Goal: Transaction & Acquisition: Purchase product/service

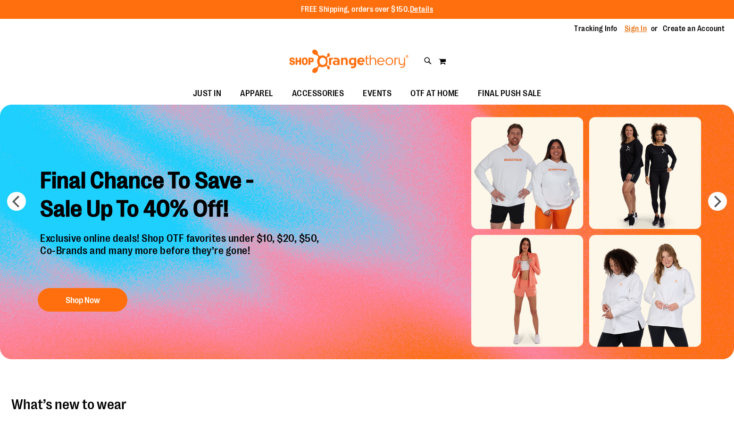
click at [625, 29] on link "Sign In" at bounding box center [636, 29] width 23 height 10
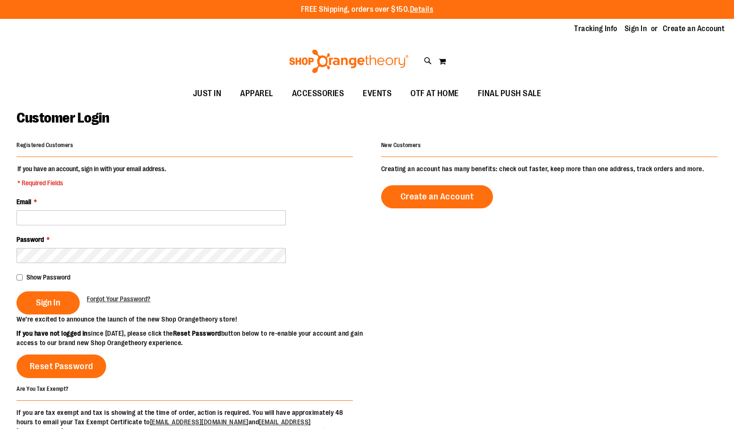
click at [64, 191] on fieldset "If you have an account, sign in with your email address. * Required Fields Emai…" at bounding box center [185, 239] width 336 height 151
click at [85, 218] on input "Email *" at bounding box center [151, 217] width 269 height 15
type input "*"
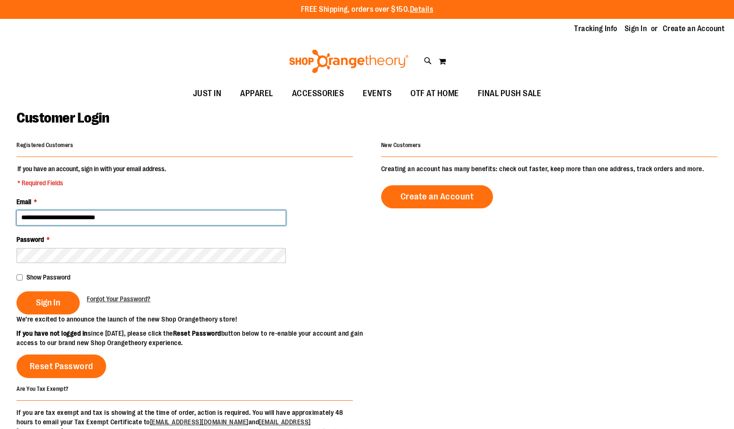
type input "**********"
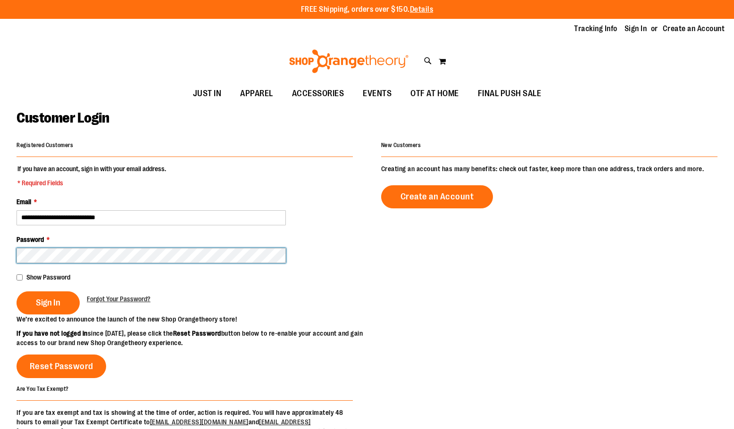
click at [17, 292] on button "Sign In" at bounding box center [48, 303] width 63 height 23
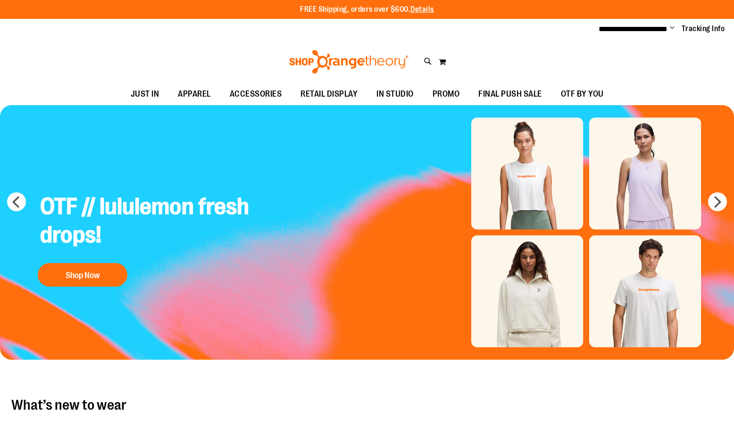
click at [681, 32] on ul "**********" at bounding box center [659, 29] width 134 height 11
click at [675, 31] on ul "**********" at bounding box center [659, 29] width 134 height 11
click at [673, 28] on span "Change" at bounding box center [672, 28] width 5 height 9
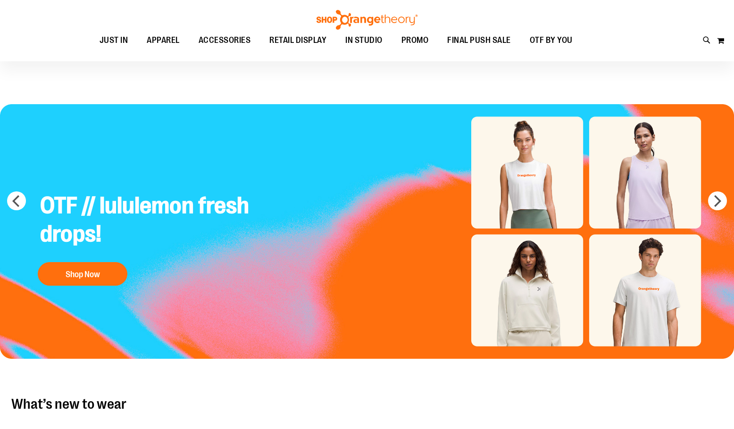
scroll to position [188, 0]
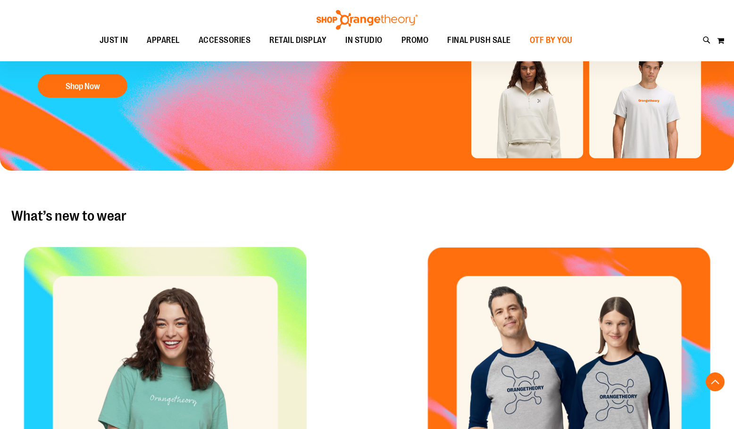
click at [554, 40] on span "OTF BY YOU" at bounding box center [551, 40] width 43 height 21
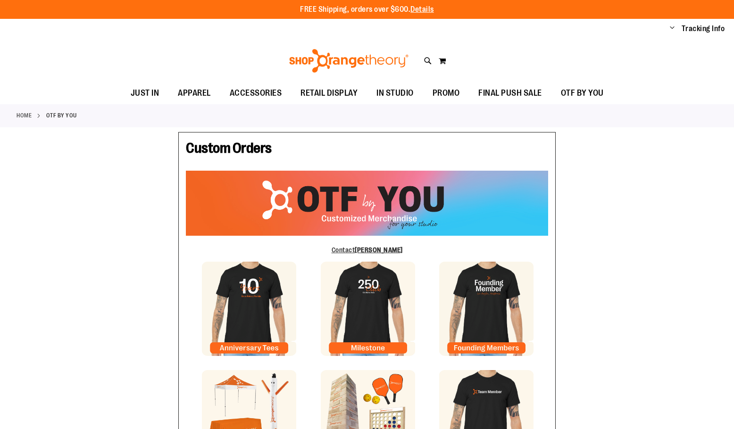
type input "*****"
type input "********"
type input "**********"
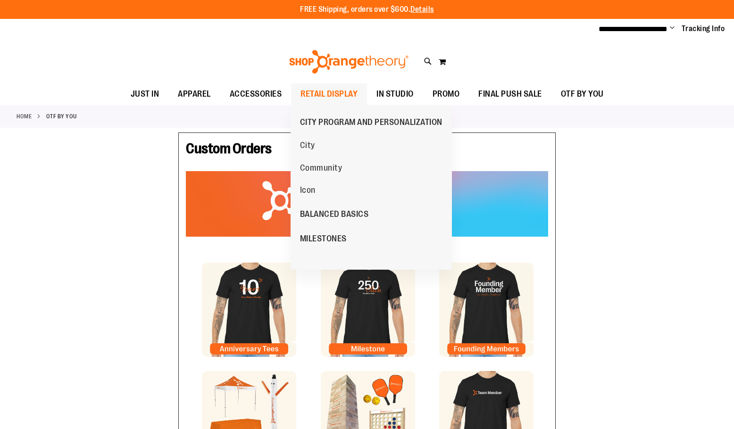
click at [317, 95] on span "RETAIL DISPLAY" at bounding box center [329, 94] width 57 height 21
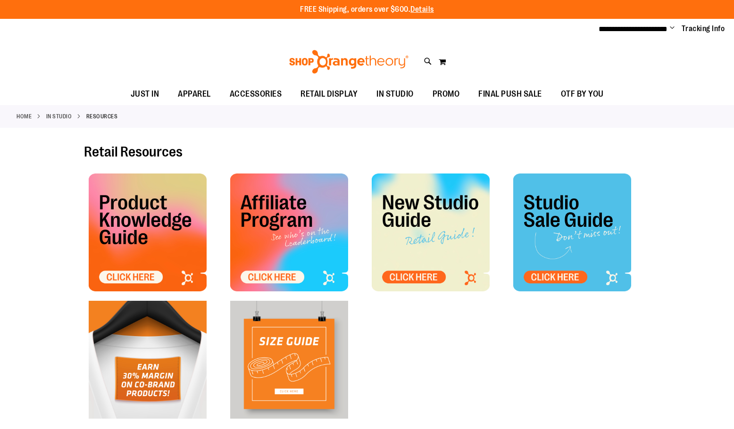
click at [130, 206] on img at bounding box center [148, 233] width 118 height 118
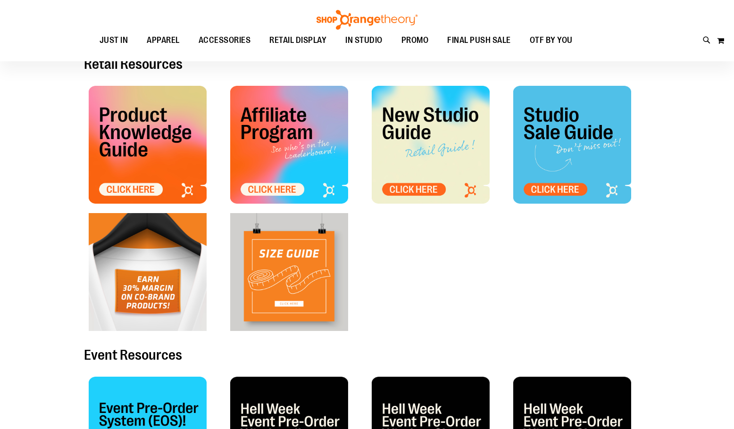
scroll to position [94, 0]
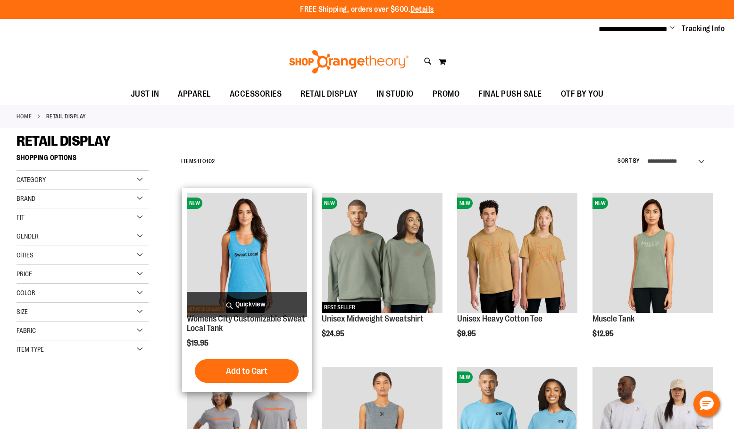
click at [262, 272] on img "product" at bounding box center [247, 253] width 120 height 120
click at [262, 288] on img "product" at bounding box center [247, 253] width 120 height 120
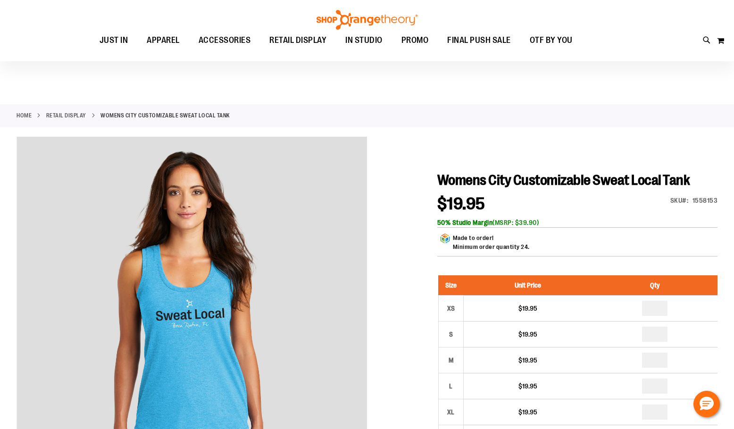
scroll to position [141, 0]
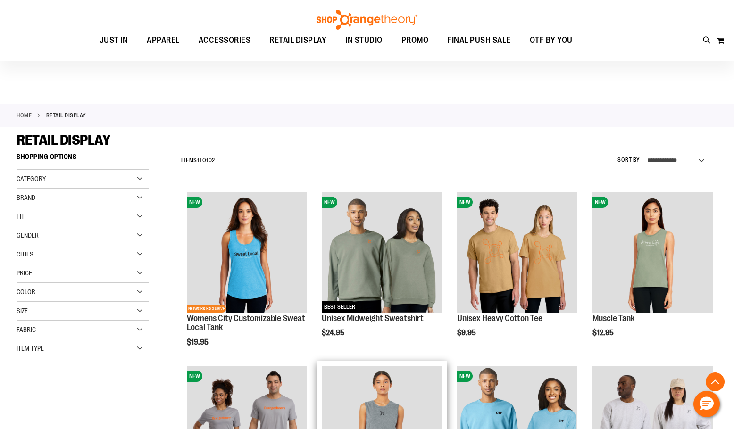
scroll to position [188, 0]
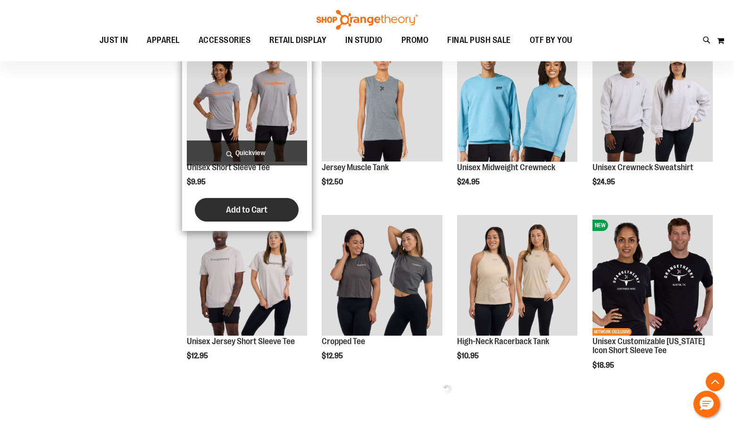
scroll to position [330, 0]
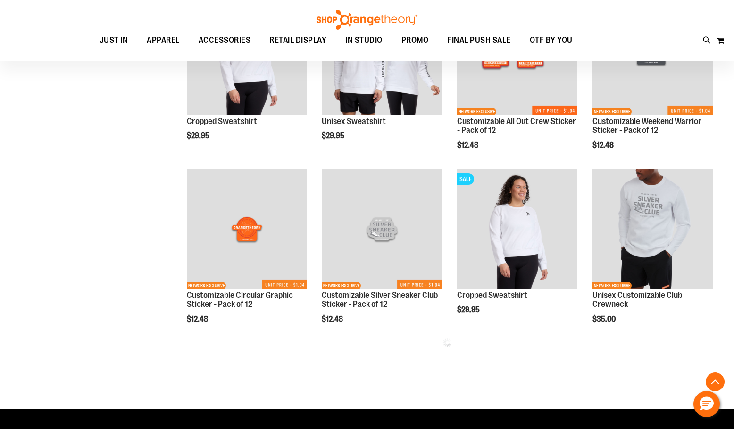
scroll to position [943, 0]
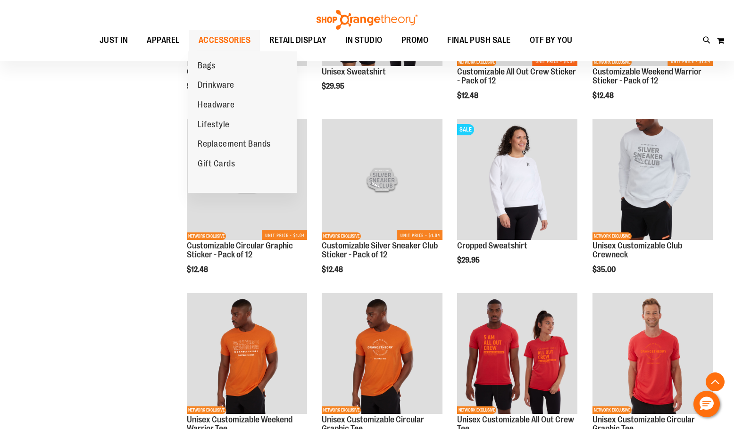
click at [246, 38] on span "ACCESSORIES" at bounding box center [225, 40] width 52 height 21
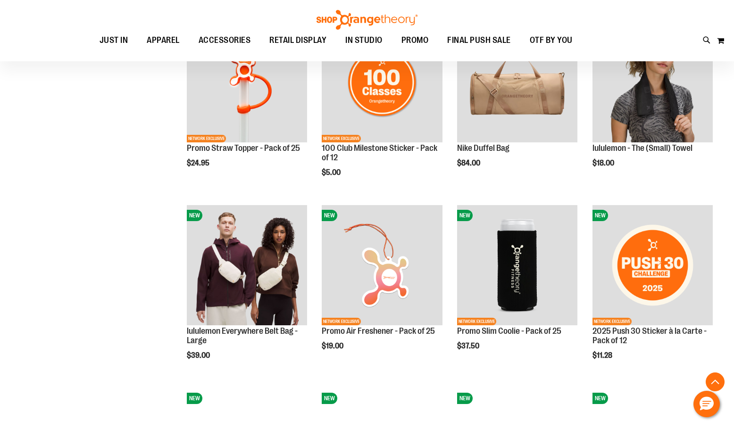
scroll to position [566, 0]
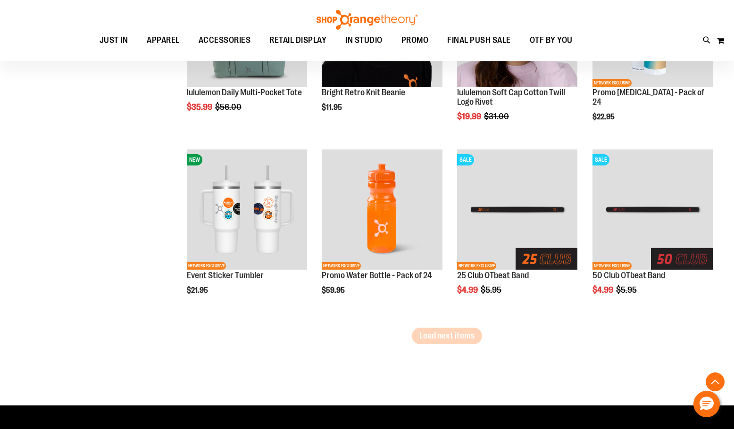
scroll to position [1510, 0]
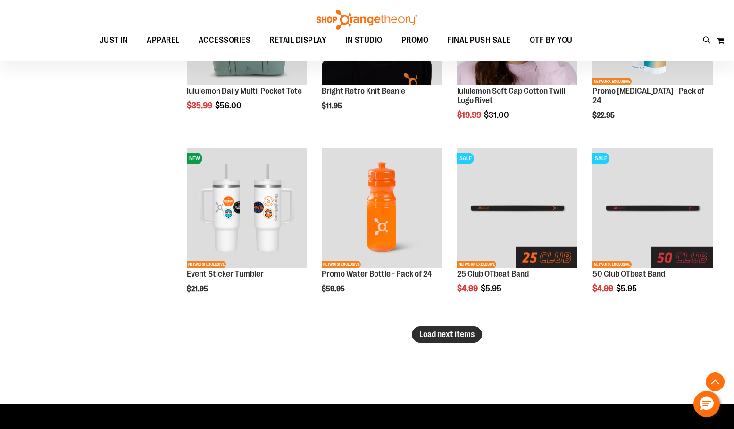
click at [437, 340] on button "Load next items" at bounding box center [447, 335] width 70 height 17
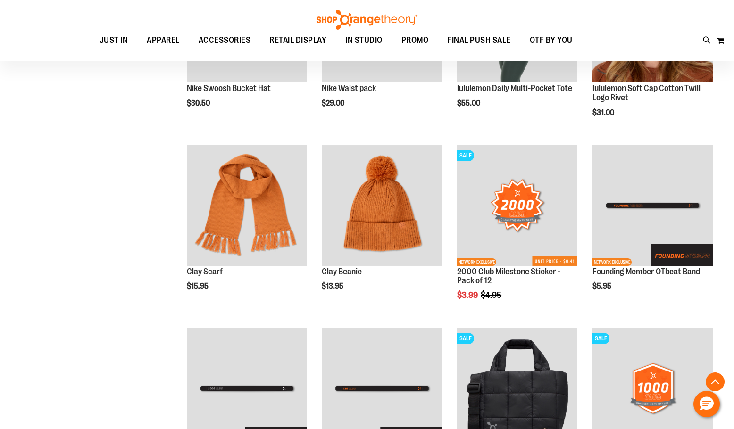
scroll to position [2076, 0]
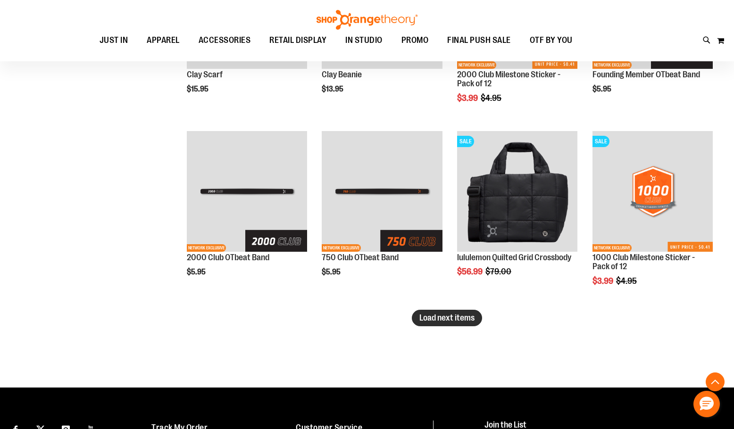
click at [460, 321] on span "Load next items" at bounding box center [447, 317] width 55 height 9
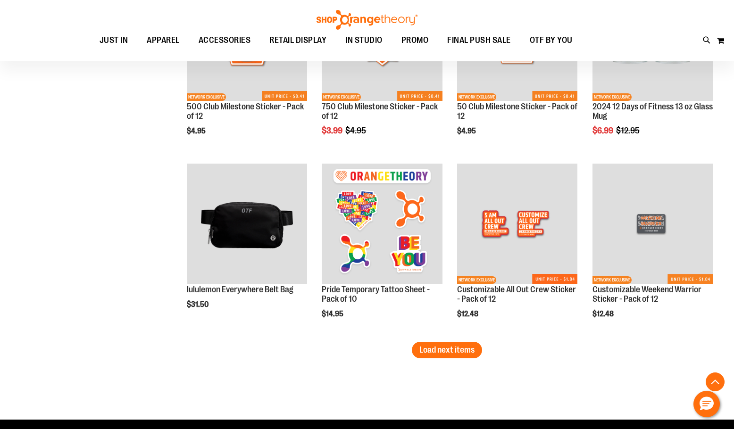
scroll to position [2595, 0]
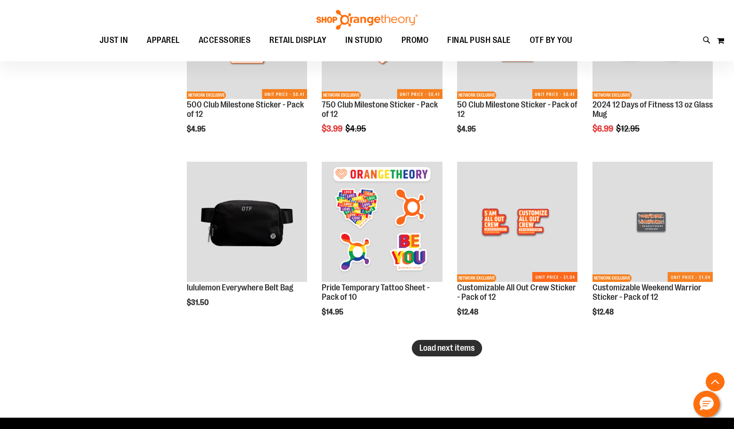
click at [459, 351] on span "Load next items" at bounding box center [447, 348] width 55 height 9
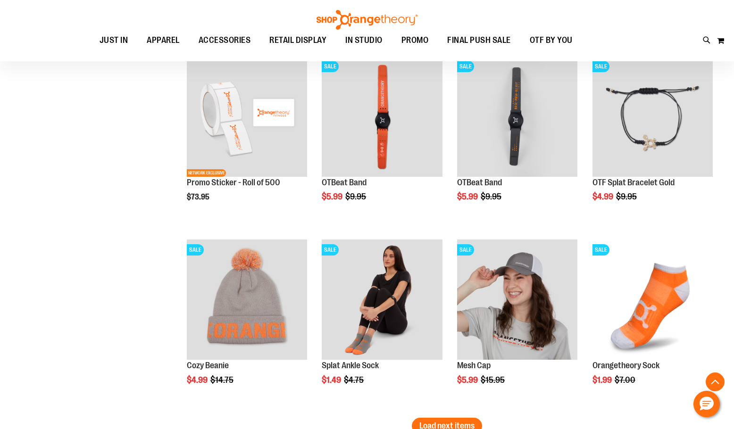
scroll to position [3320, 0]
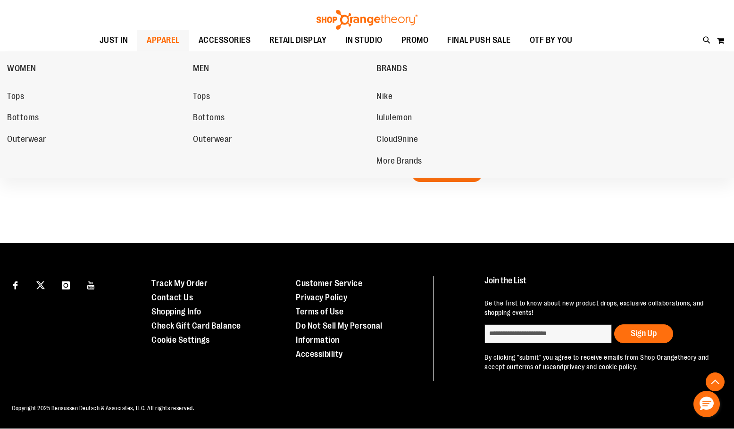
click at [141, 47] on link "APPAREL" at bounding box center [163, 41] width 52 height 22
click at [395, 95] on link "Nike" at bounding box center [465, 96] width 177 height 17
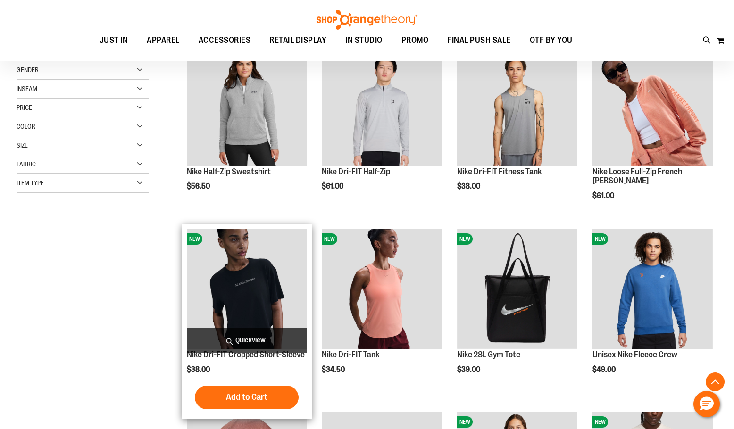
scroll to position [283, 0]
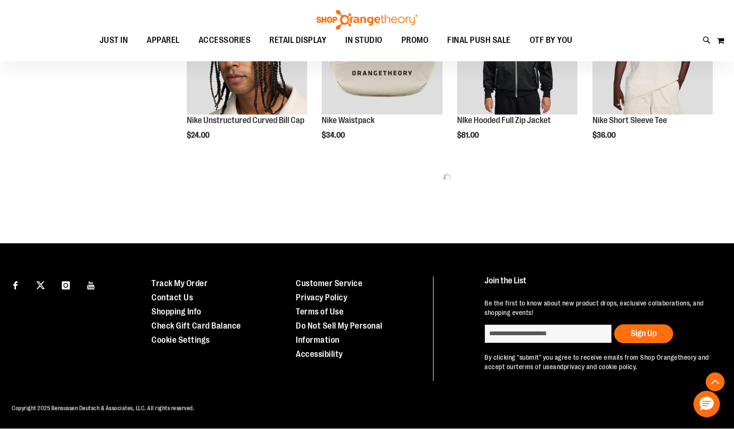
scroll to position [470, 0]
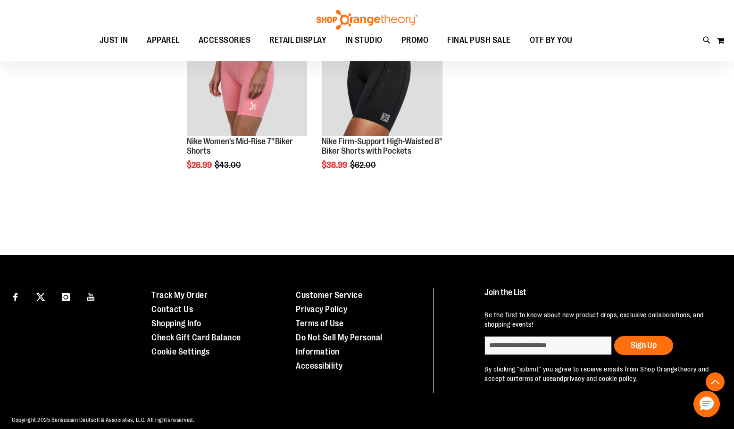
scroll to position [1288, 0]
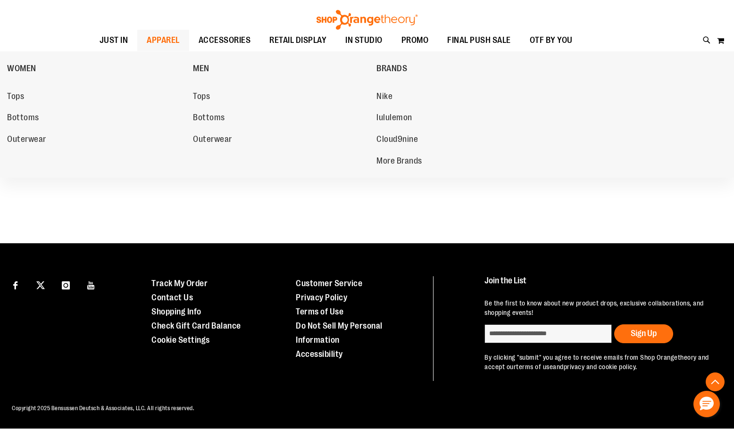
click at [152, 45] on span "APPAREL" at bounding box center [163, 40] width 33 height 21
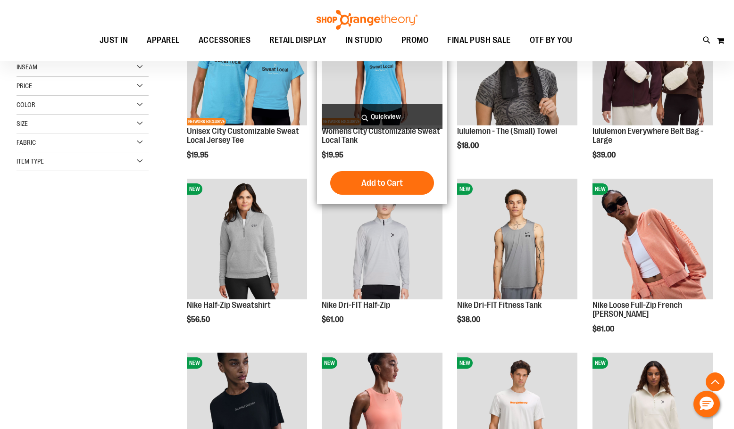
scroll to position [188, 0]
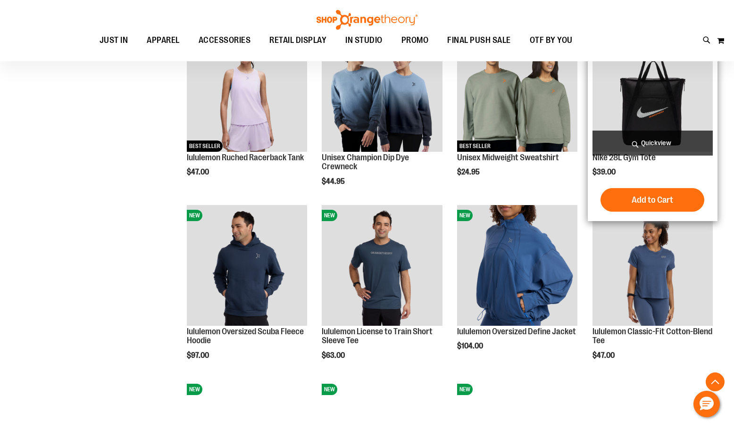
scroll to position [707, 0]
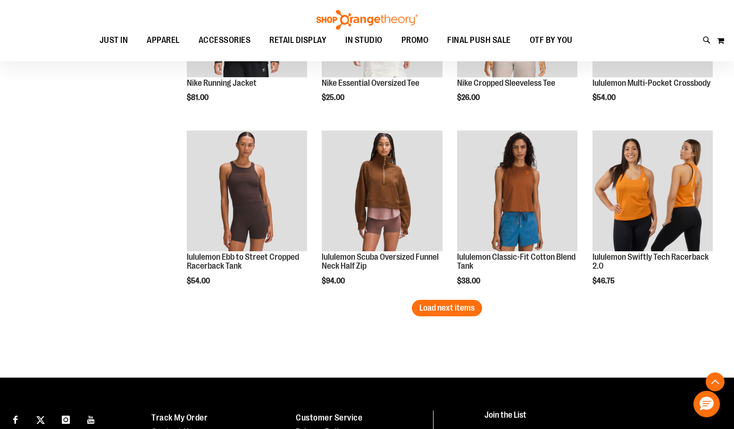
scroll to position [1463, 0]
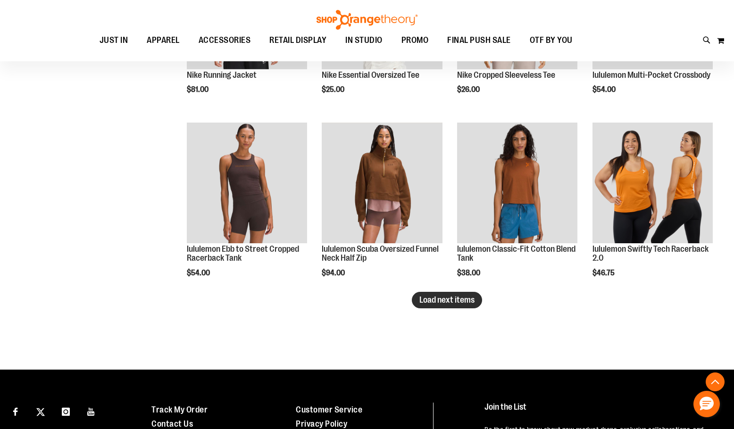
click at [458, 303] on span "Load next items" at bounding box center [447, 299] width 55 height 9
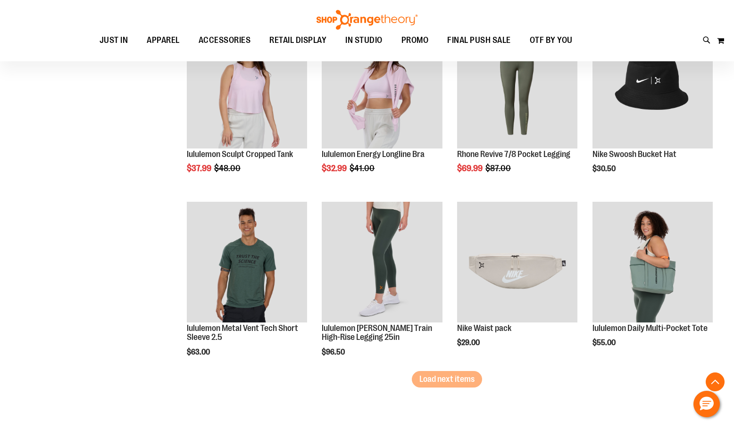
scroll to position [1934, 0]
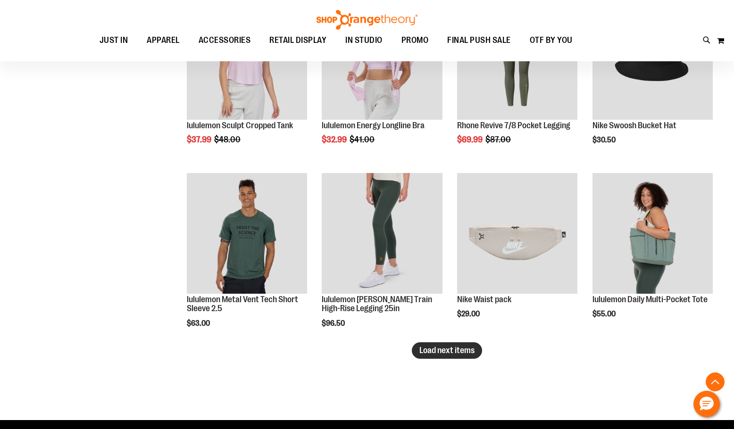
click at [458, 357] on button "Load next items" at bounding box center [447, 351] width 70 height 17
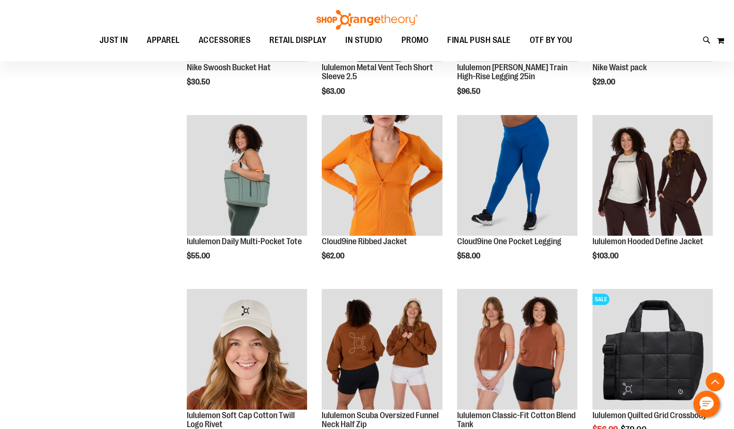
scroll to position [2482, 0]
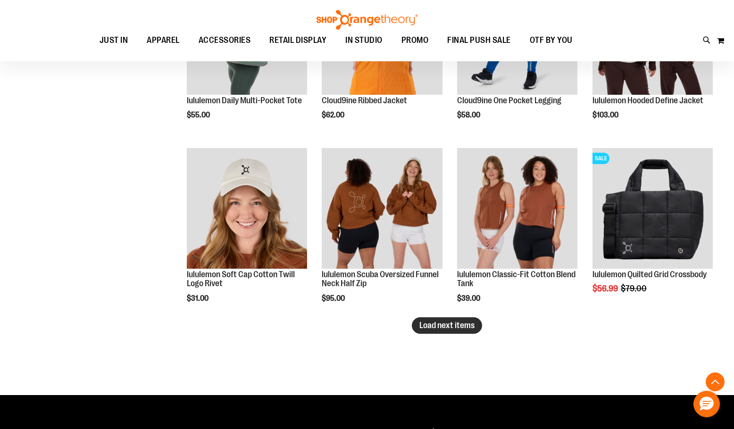
click at [459, 333] on button "Load next items" at bounding box center [447, 326] width 70 height 17
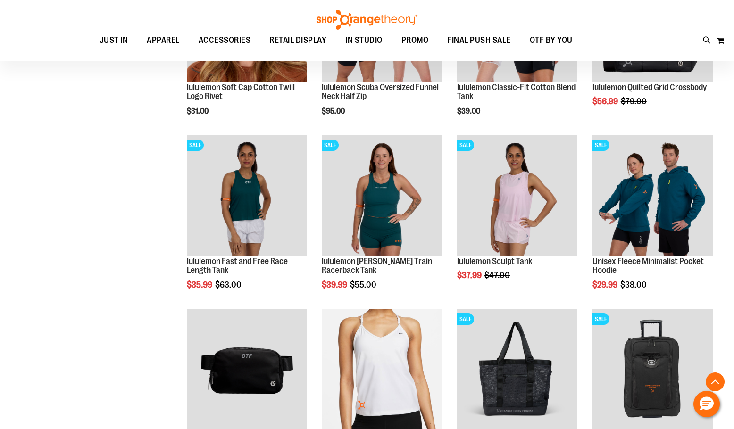
scroll to position [2671, 0]
